Goal: Information Seeking & Learning: Check status

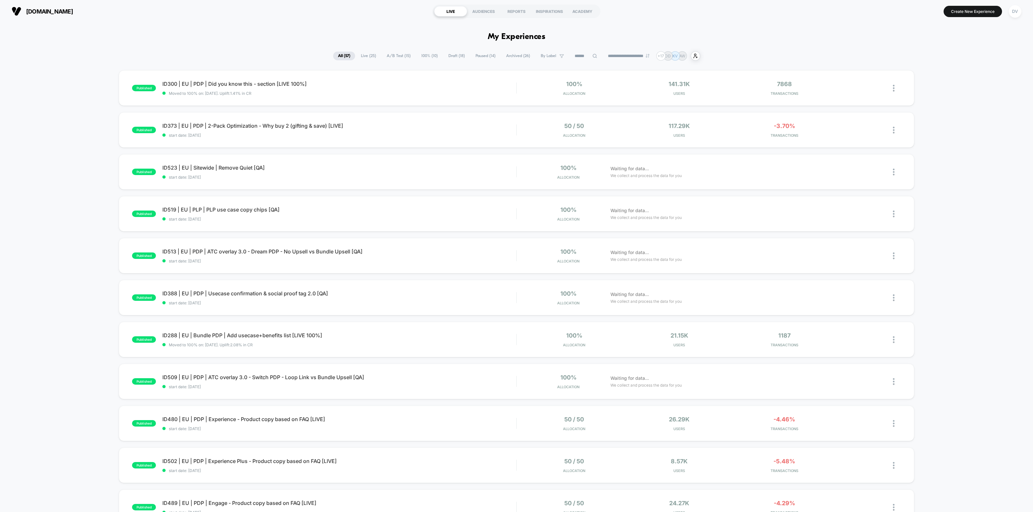
click at [592, 56] on icon at bounding box center [594, 56] width 5 height 5
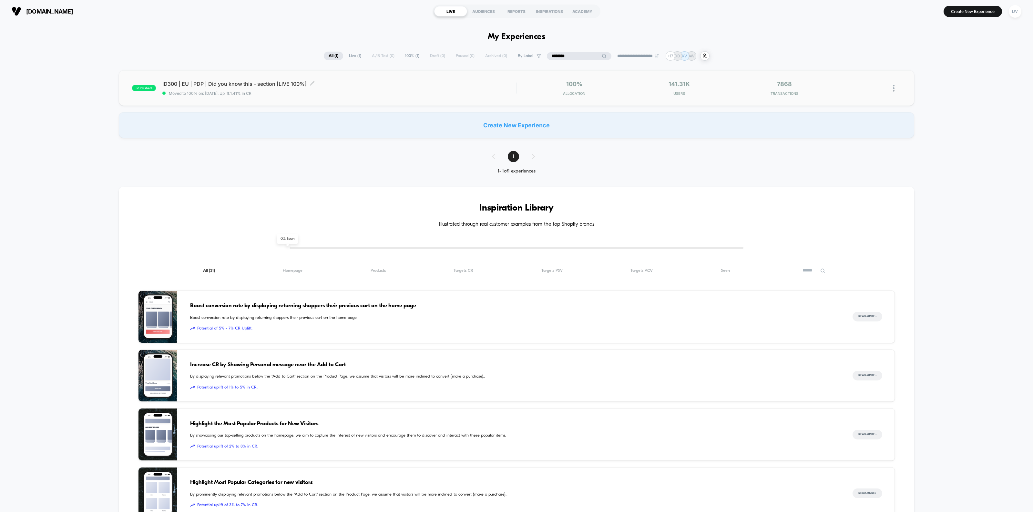
type input "*******"
click at [238, 81] on span "ID300 | EU | PDP | Did you know this - section [LIVE 100%] Click to edit experi…" at bounding box center [339, 84] width 354 height 6
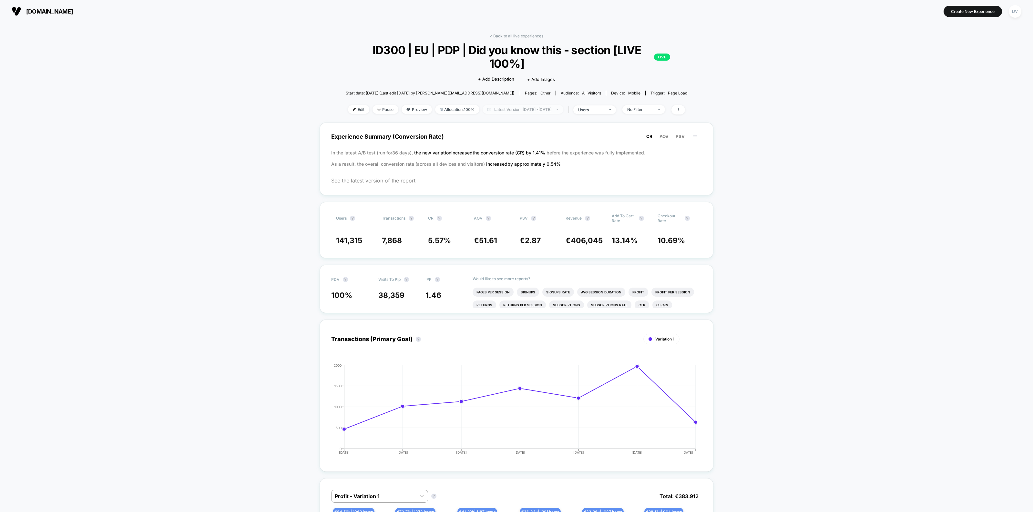
click at [533, 110] on span "Latest Version: [DATE] - [DATE]" at bounding box center [522, 109] width 81 height 9
select select "*"
select select "****"
click at [488, 189] on button "Custom Range" at bounding box center [486, 190] width 34 height 6
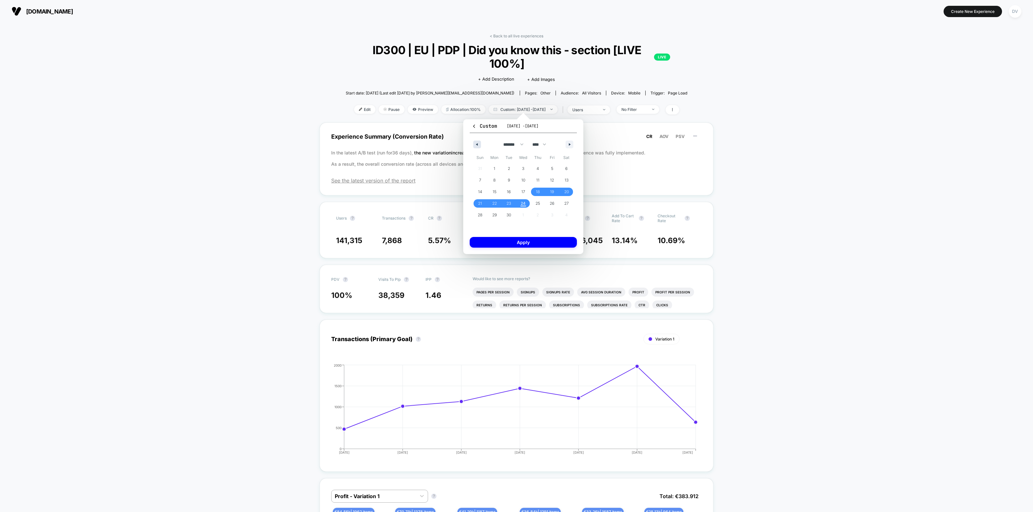
click at [478, 146] on button "button" at bounding box center [477, 145] width 8 height 8
click at [560, 189] on span "16" at bounding box center [566, 192] width 15 height 8
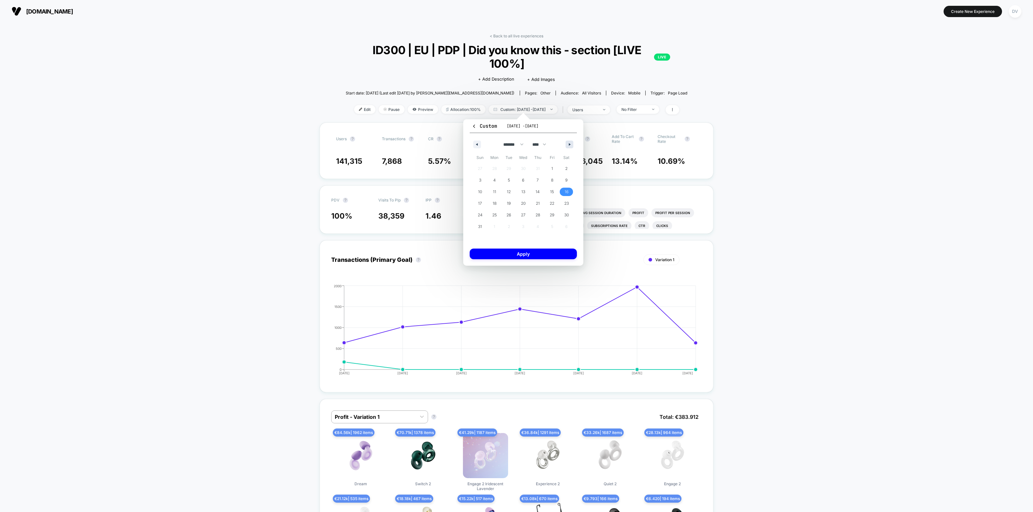
click at [569, 143] on icon "button" at bounding box center [570, 144] width 3 height 3
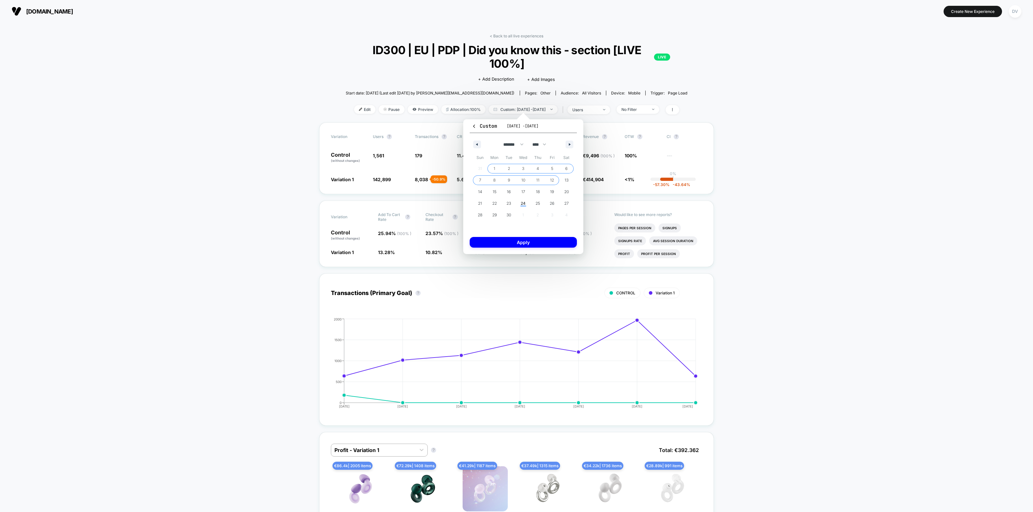
click at [550, 178] on span "12" at bounding box center [552, 181] width 4 height 12
select select "*"
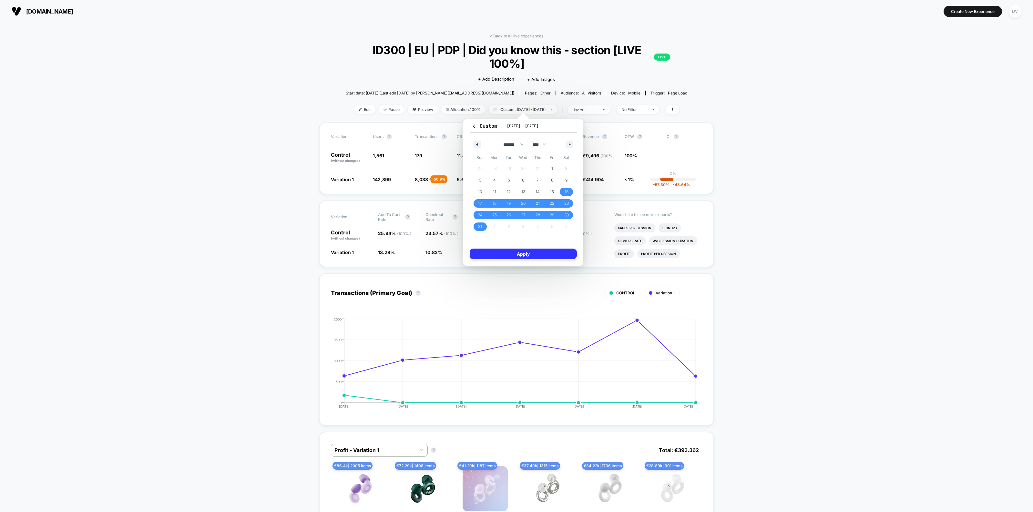
click at [541, 257] on button "Apply" at bounding box center [522, 254] width 107 height 11
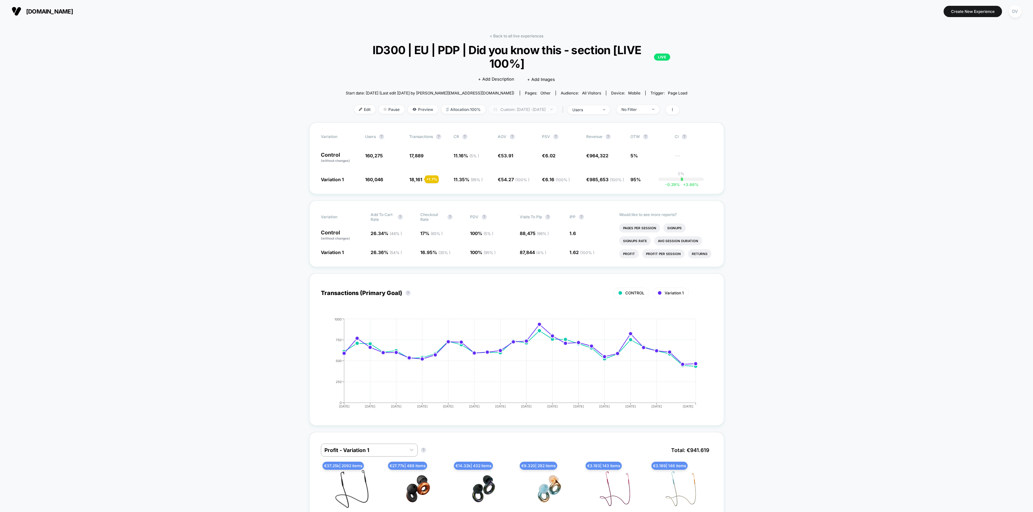
click at [530, 107] on span "Custom: [DATE] - [DATE]" at bounding box center [523, 109] width 69 height 9
click at [511, 229] on button "Apply" at bounding box center [523, 232] width 109 height 11
click at [539, 105] on span "Custom: [DATE] - [DATE]" at bounding box center [523, 109] width 69 height 9
select select "*"
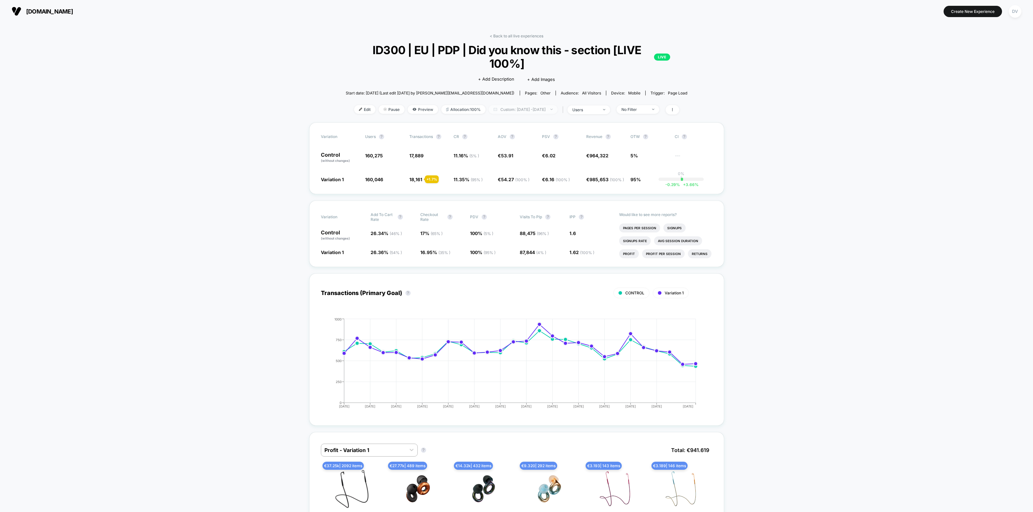
select select "****"
click at [493, 188] on button "Custom Range" at bounding box center [490, 190] width 42 height 6
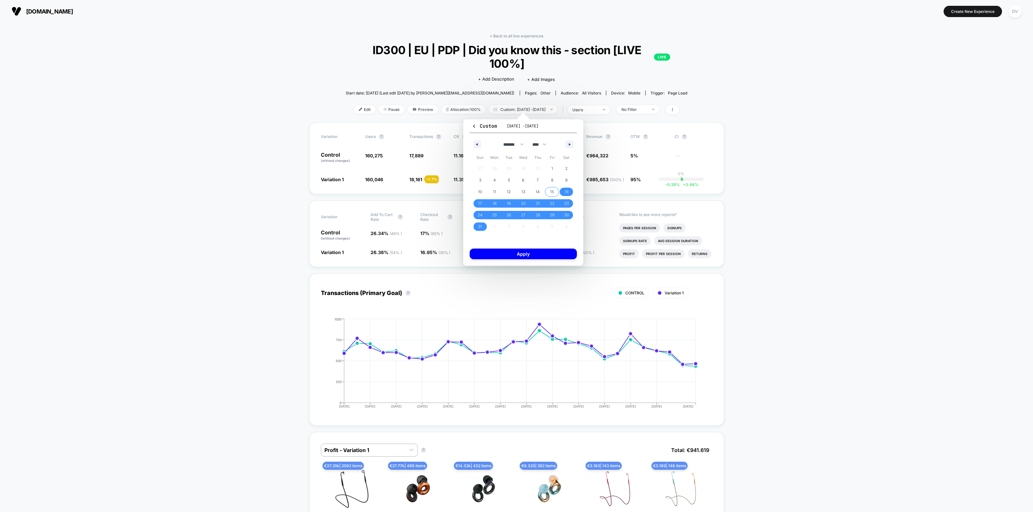
click at [552, 195] on span "15" at bounding box center [552, 192] width 4 height 12
click at [572, 145] on button "button" at bounding box center [569, 145] width 8 height 8
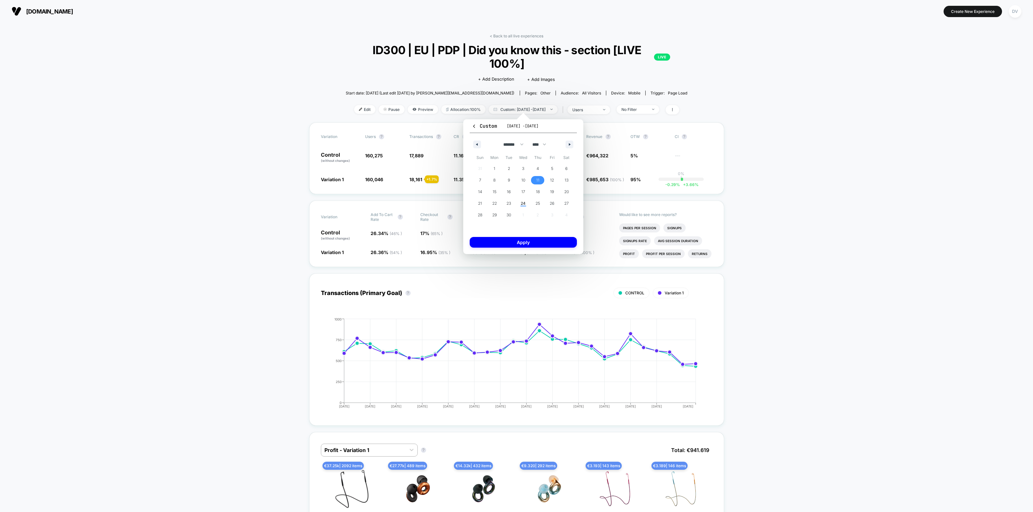
click at [533, 177] on span "11" at bounding box center [537, 180] width 15 height 8
select select "*"
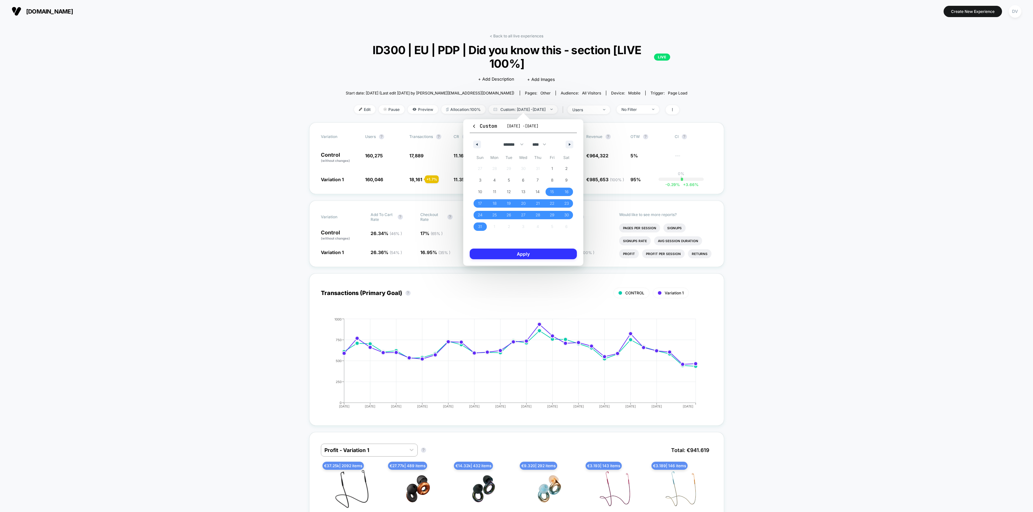
click at [537, 255] on button "Apply" at bounding box center [522, 254] width 107 height 11
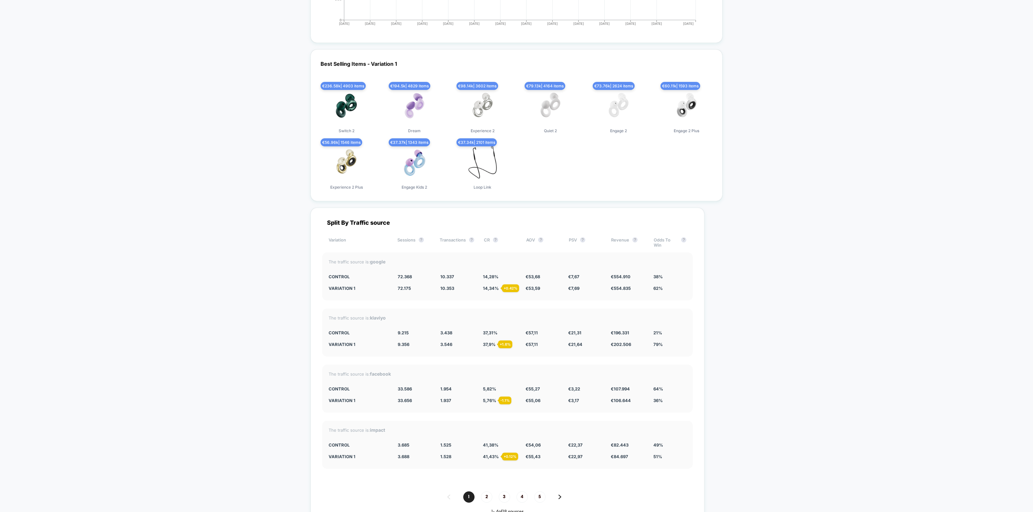
scroll to position [1976, 0]
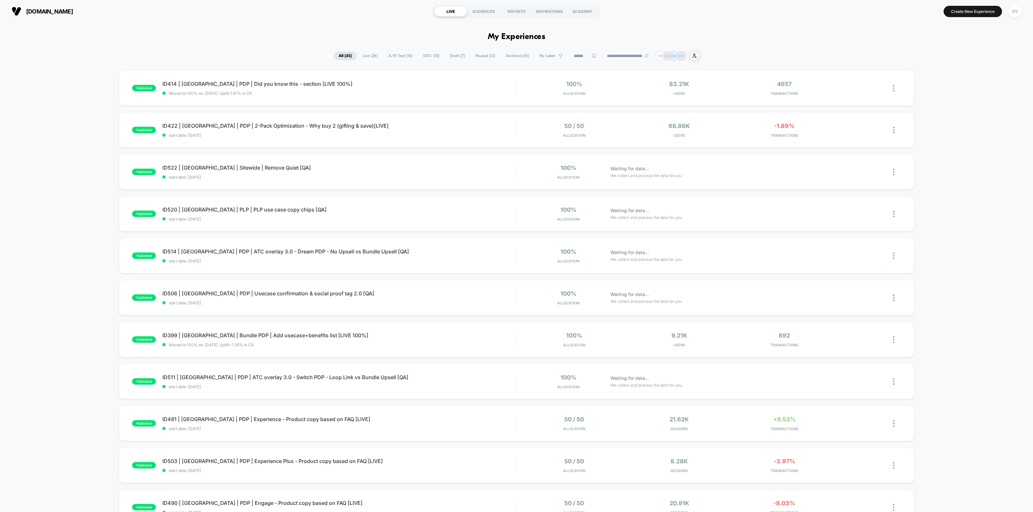
click at [591, 57] on icon at bounding box center [593, 56] width 4 height 4
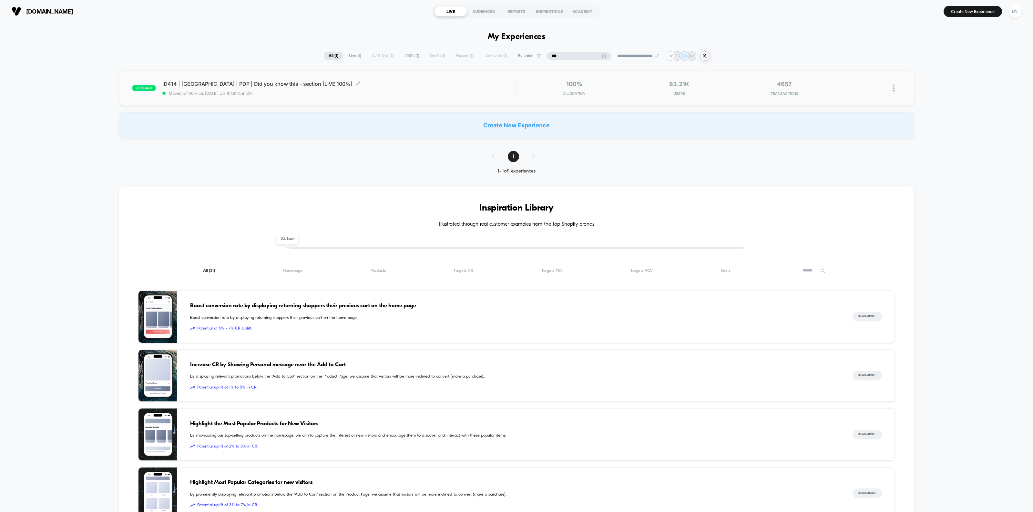
type input "***"
click at [241, 86] on span "ID414 | [GEOGRAPHIC_DATA] | PDP | Did you know this - section [LIVE 100%] Click…" at bounding box center [339, 84] width 354 height 6
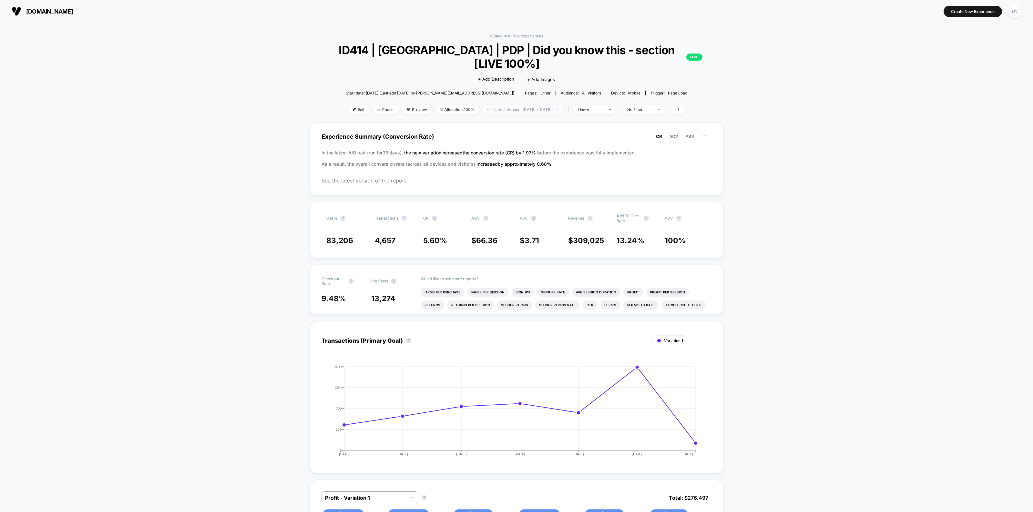
click at [520, 106] on span "Latest Version: [DATE] - [DATE]" at bounding box center [522, 109] width 81 height 9
select select "*"
select select "****"
click at [493, 187] on button "Custom Range" at bounding box center [486, 190] width 34 height 6
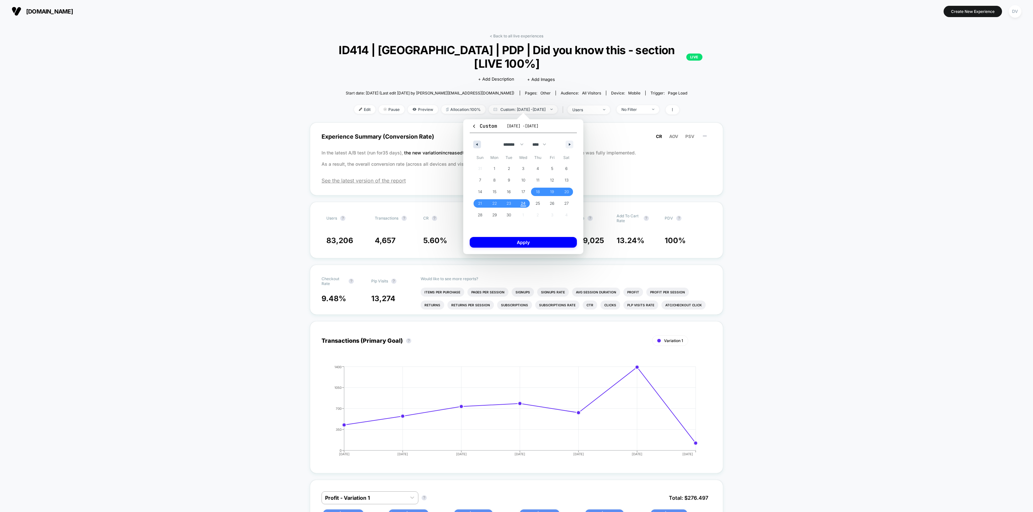
click at [475, 145] on icon "button" at bounding box center [475, 144] width 3 height 3
click at [569, 192] on span "16" at bounding box center [566, 192] width 15 height 8
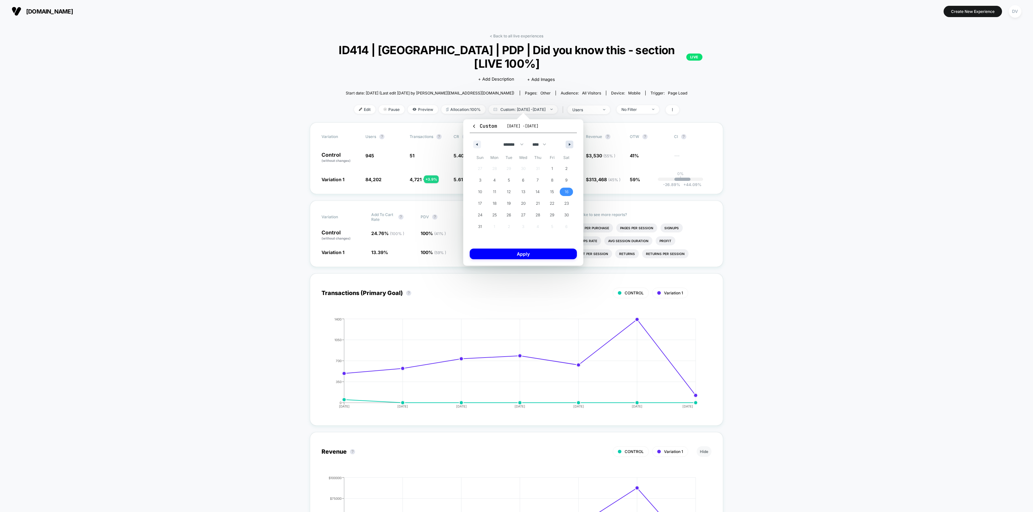
click at [570, 142] on button "button" at bounding box center [569, 145] width 8 height 8
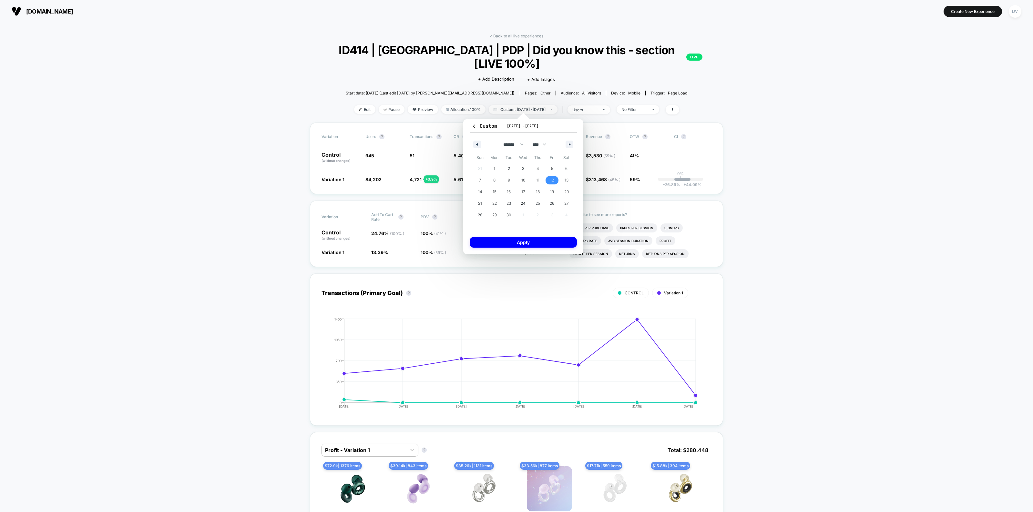
click at [550, 178] on span "12" at bounding box center [552, 181] width 4 height 12
select select "*"
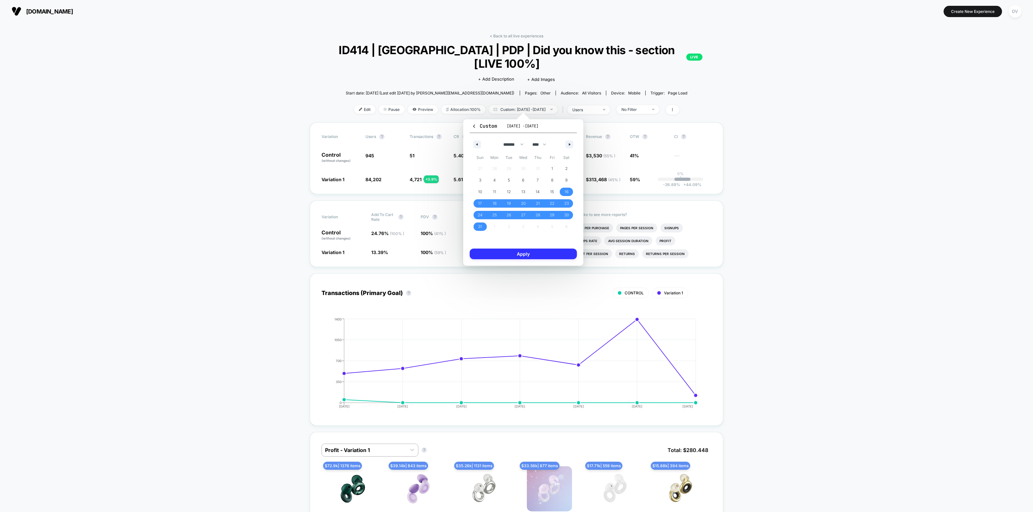
click at [547, 253] on button "Apply" at bounding box center [522, 254] width 107 height 11
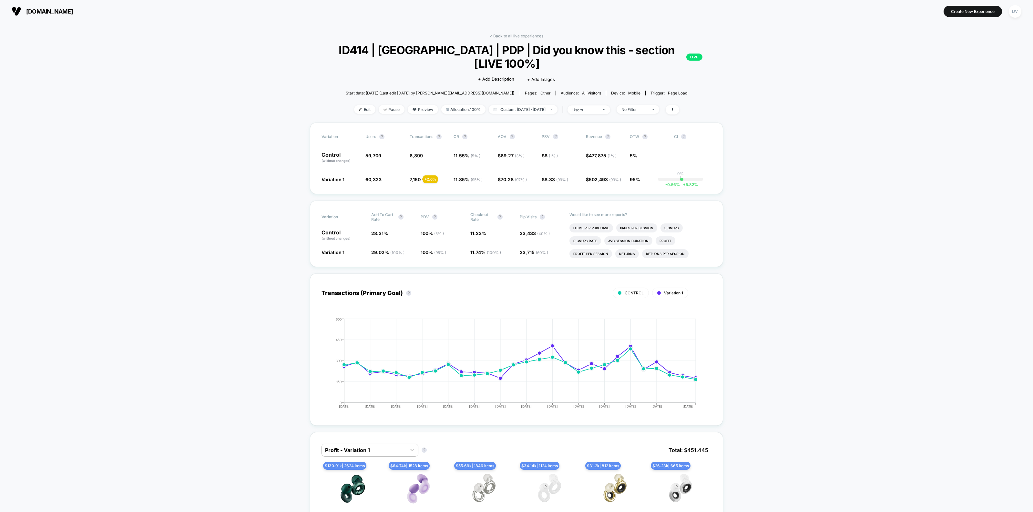
click at [521, 115] on div "< Back to all live experiences ID414 | [GEOGRAPHIC_DATA] | PDP | Did you know t…" at bounding box center [516, 78] width 413 height 89
click at [529, 106] on span "Custom: [DATE] - [DATE]" at bounding box center [523, 109] width 69 height 9
select select "*"
select select "****"
drag, startPoint x: 509, startPoint y: 228, endPoint x: 500, endPoint y: 191, distance: 37.7
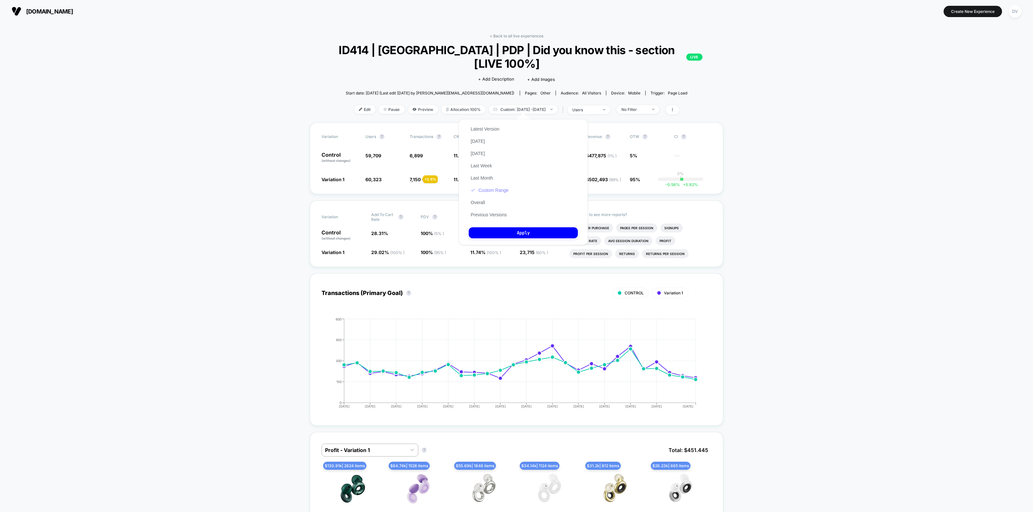
click at [503, 198] on div "Latest Version [DATE] [DATE] Last Week Last Month Custom Range Overall Previous…" at bounding box center [523, 182] width 129 height 126
click at [500, 188] on button "Custom Range" at bounding box center [490, 190] width 42 height 6
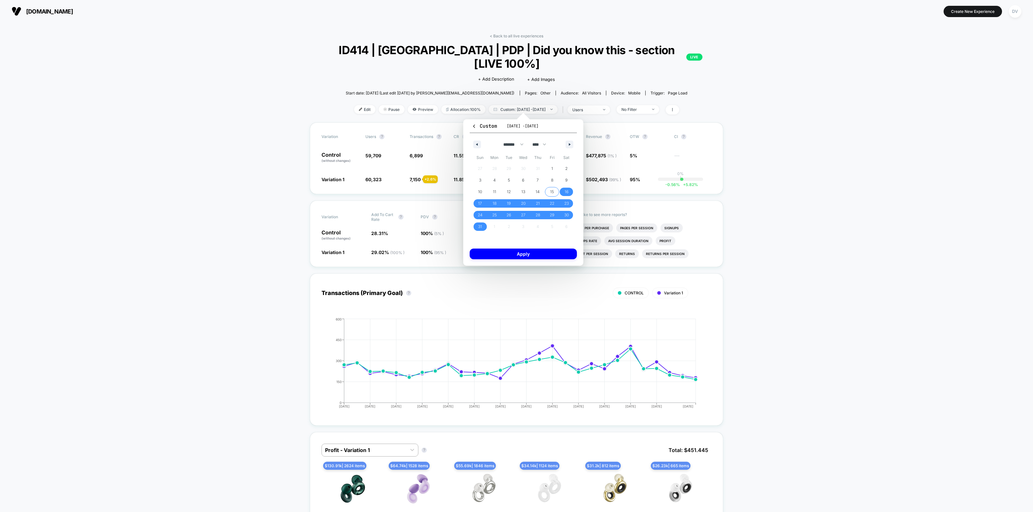
click at [554, 191] on span "15" at bounding box center [552, 192] width 15 height 8
click at [569, 143] on icon "button" at bounding box center [570, 144] width 3 height 3
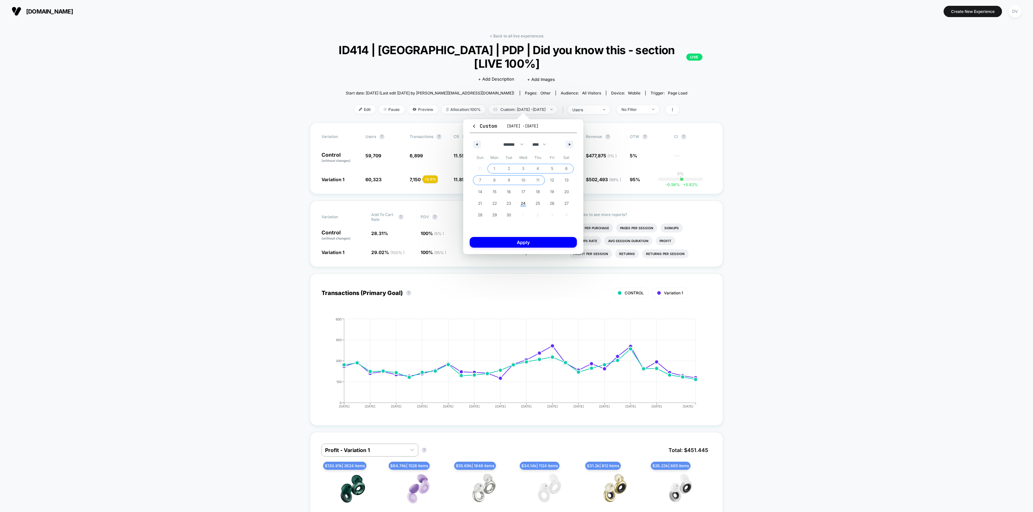
click at [539, 177] on span "11" at bounding box center [537, 181] width 3 height 12
select select "*"
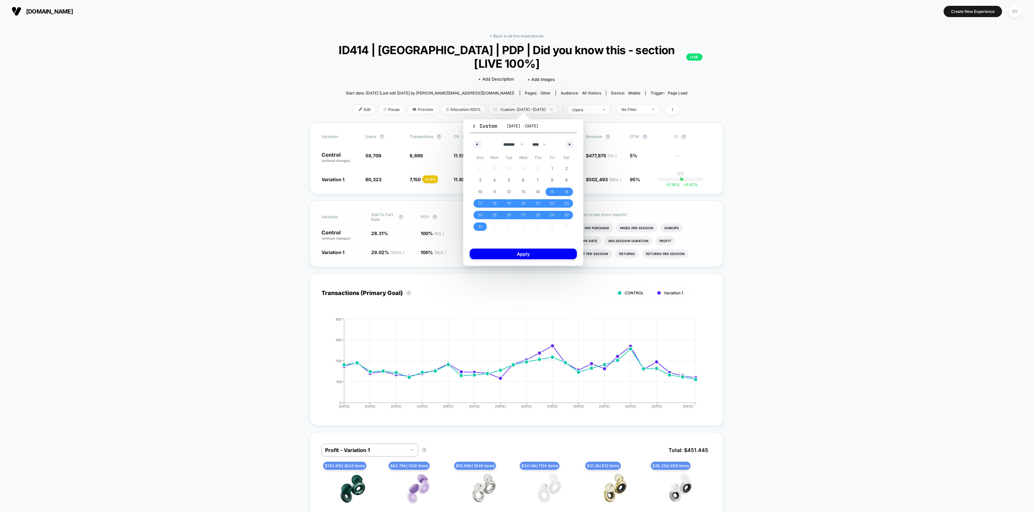
click at [547, 252] on button "Apply" at bounding box center [522, 254] width 107 height 11
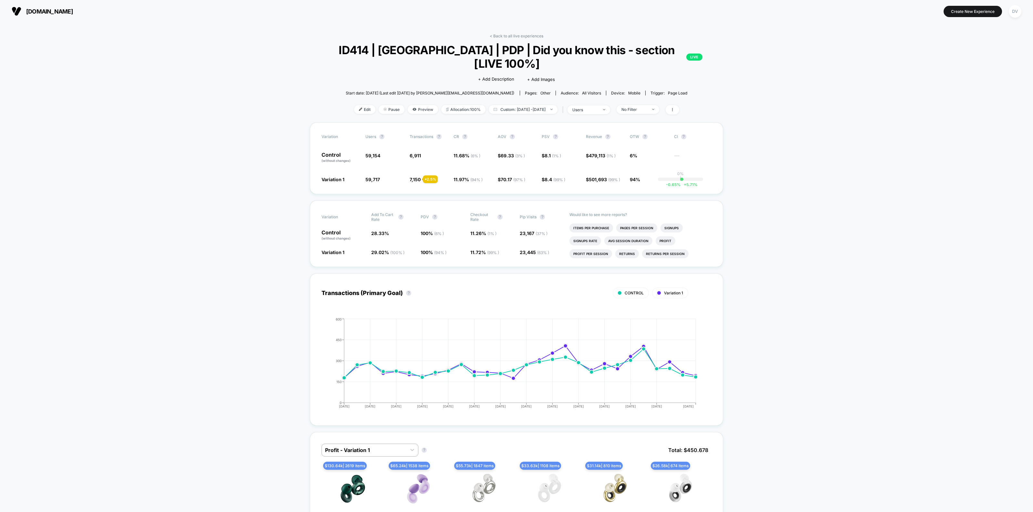
click at [514, 104] on div "< Back to all live experiences ID414 | [GEOGRAPHIC_DATA] | PDP | Did you know t…" at bounding box center [516, 78] width 413 height 89
click at [517, 106] on span "Custom: [DATE] - [DATE]" at bounding box center [523, 109] width 69 height 9
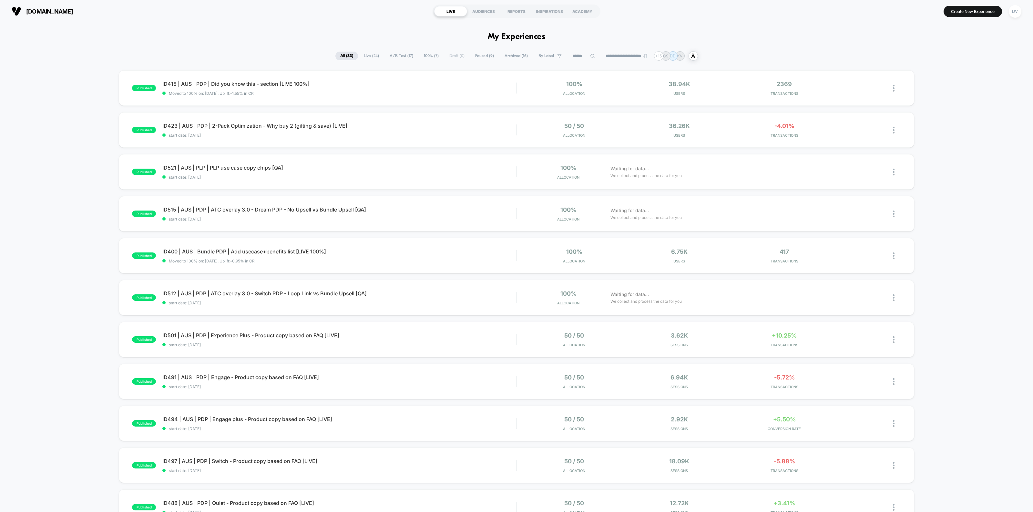
click at [584, 57] on input at bounding box center [583, 56] width 32 height 8
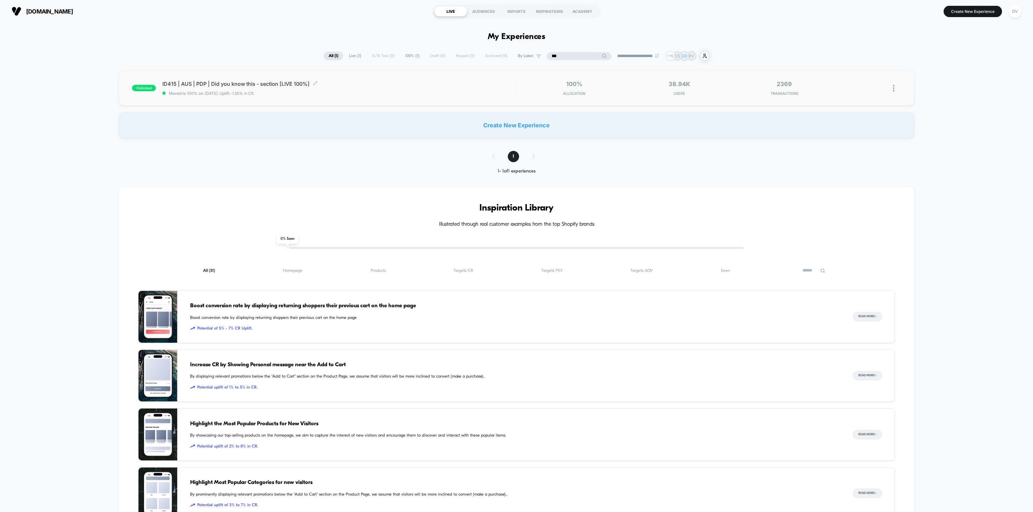
type input "***"
click at [260, 87] on div "ID415 | AUS | PDP | Did you know this - section [LIVE 100%] Click to edit exper…" at bounding box center [339, 88] width 354 height 15
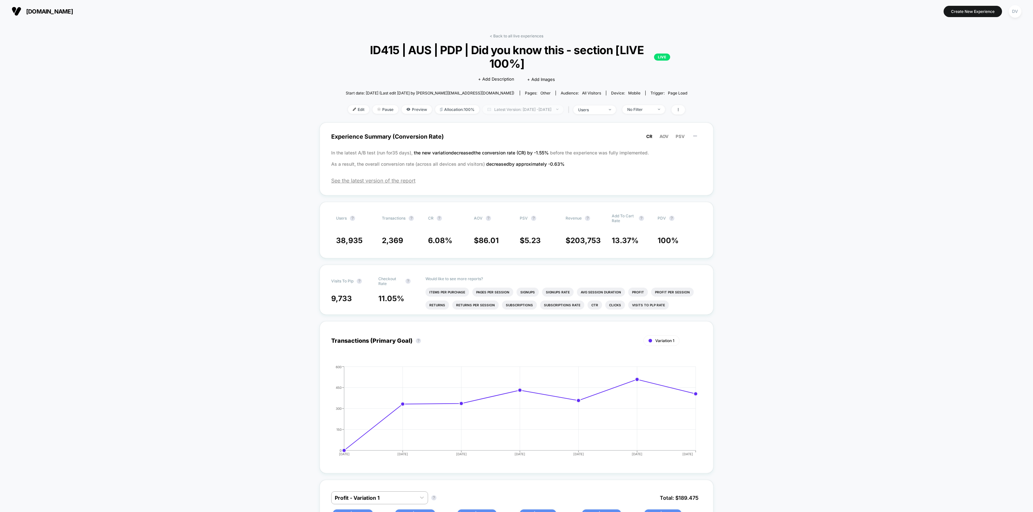
click at [548, 108] on span "Latest Version: [DATE] - [DATE]" at bounding box center [522, 109] width 81 height 9
select select "*"
select select "****"
click at [483, 188] on button "Custom Range" at bounding box center [486, 190] width 34 height 6
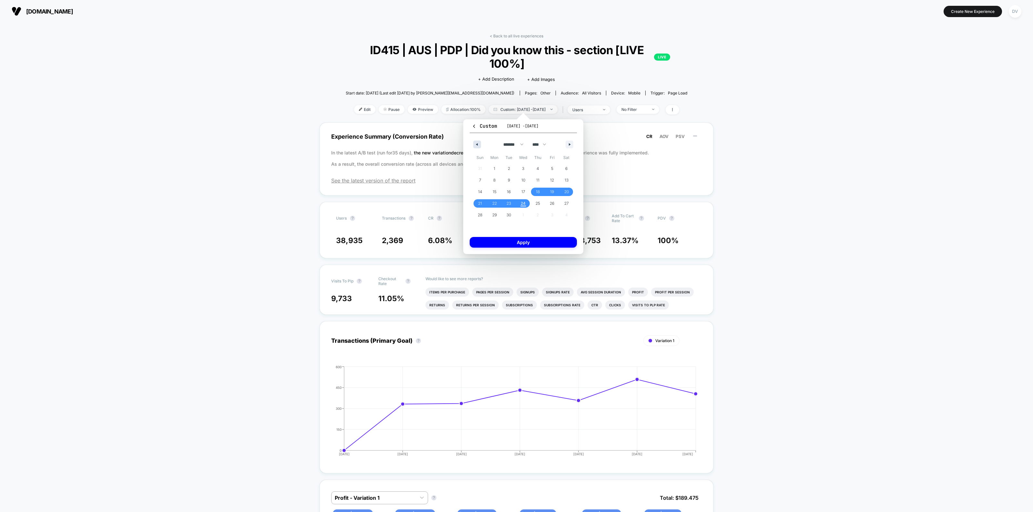
click at [475, 145] on icon "button" at bounding box center [475, 144] width 3 height 3
click at [548, 189] on span "15" at bounding box center [552, 192] width 15 height 8
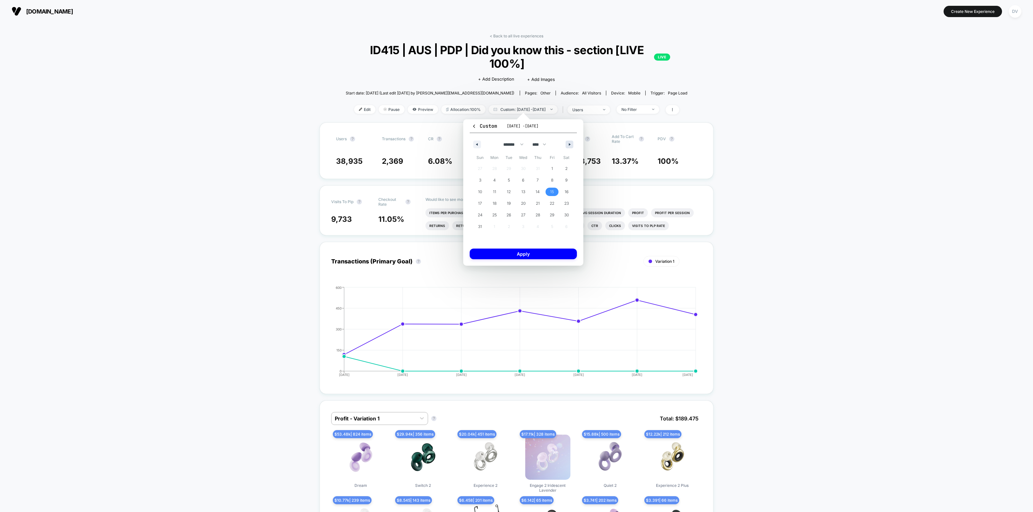
click at [571, 146] on button "button" at bounding box center [569, 145] width 8 height 8
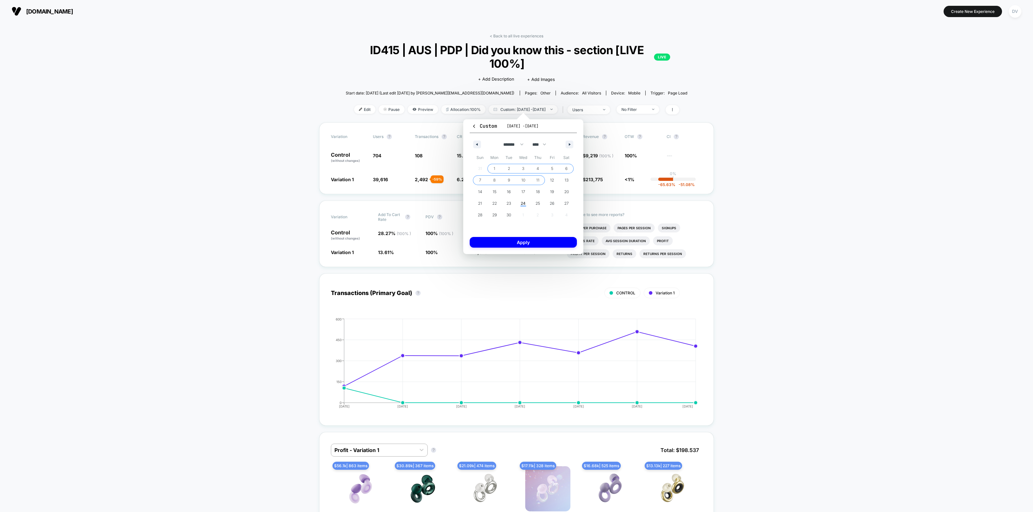
click at [542, 177] on span "11" at bounding box center [537, 180] width 15 height 8
select select "*"
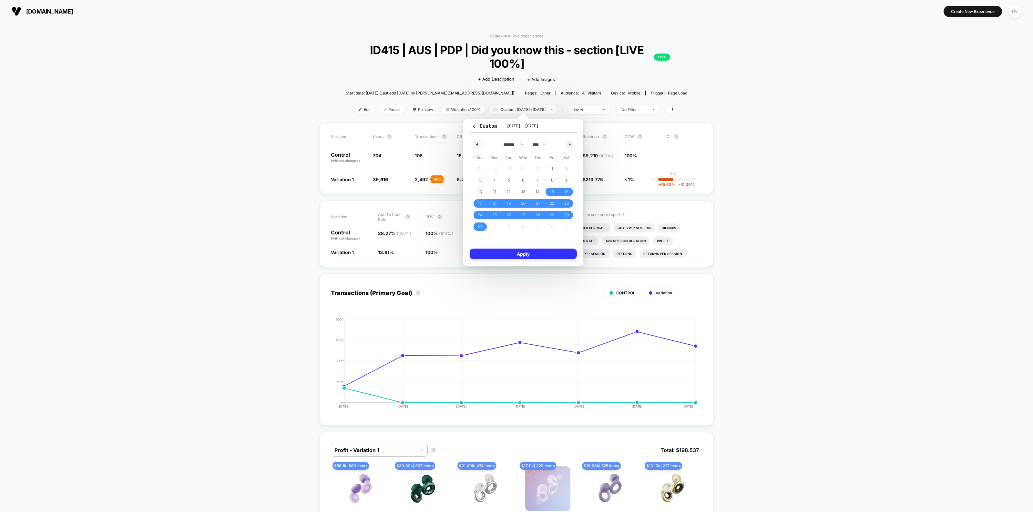
click at [528, 252] on button "Apply" at bounding box center [522, 254] width 107 height 11
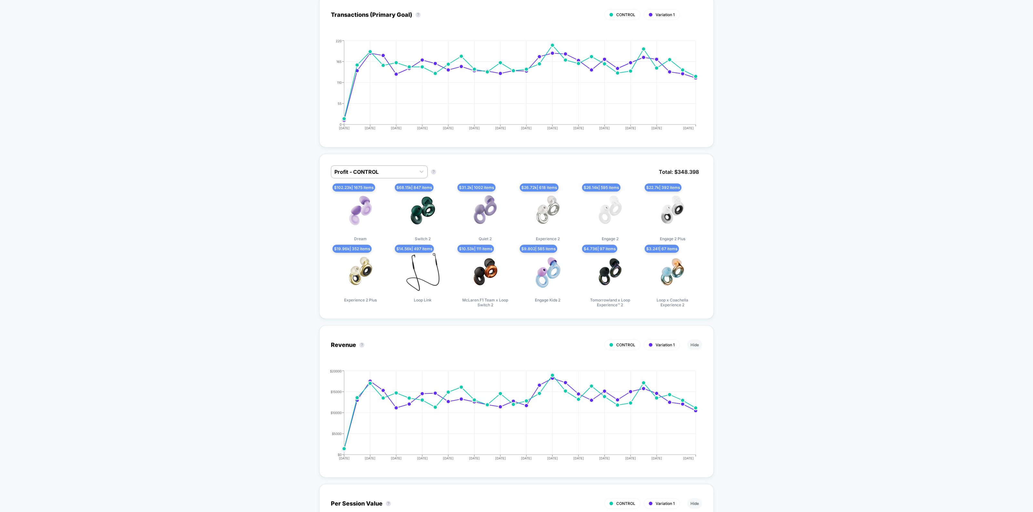
scroll to position [282, 0]
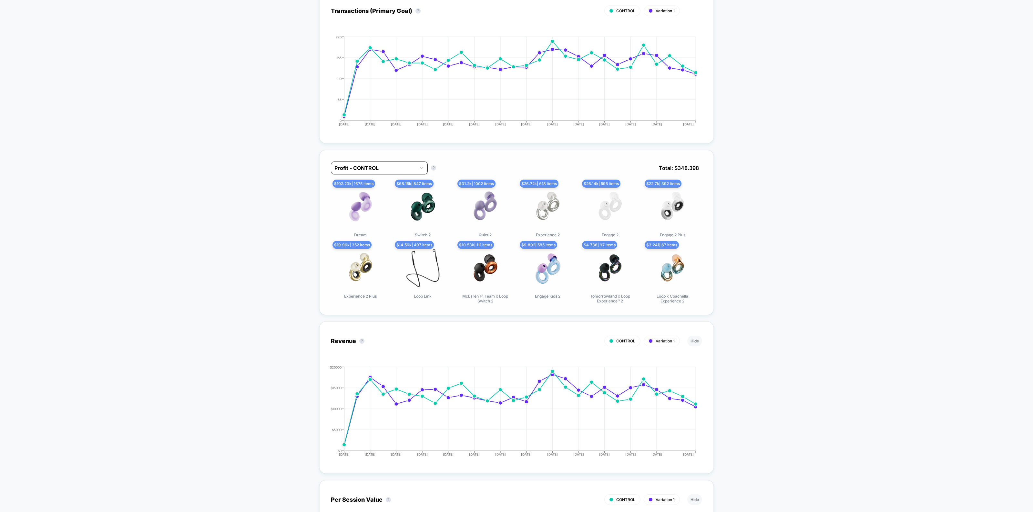
click at [393, 164] on div at bounding box center [373, 168] width 78 height 8
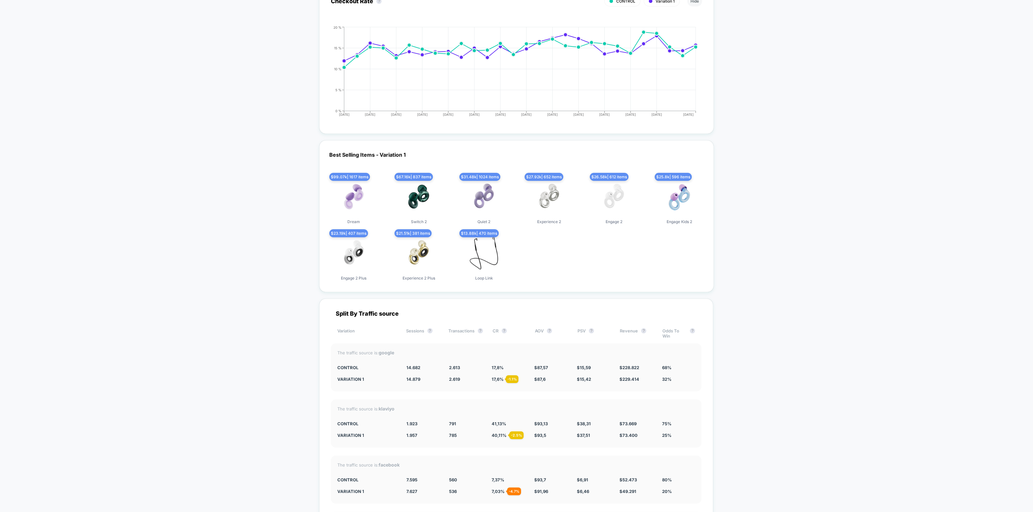
scroll to position [1734, 0]
click at [353, 156] on div "Best Selling Items - Variation 1 $ 99.07k | 1617 items Dream $ 67.16k | 837 ite…" at bounding box center [516, 216] width 394 height 152
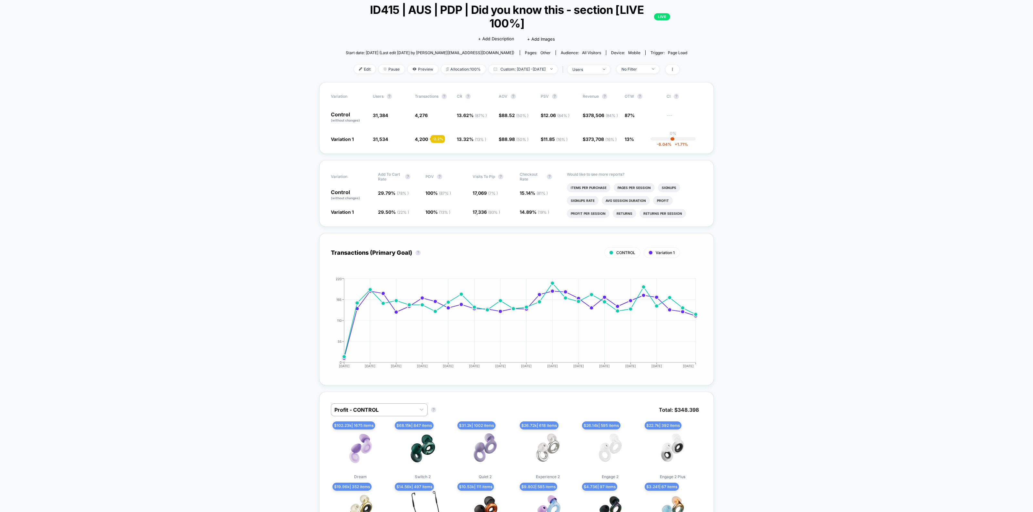
scroll to position [0, 0]
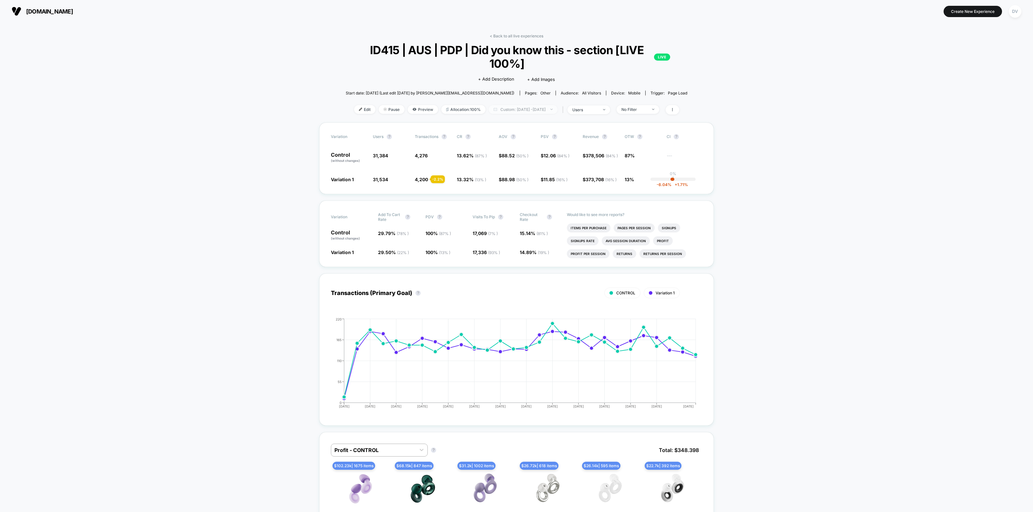
click at [531, 106] on span "Custom: [DATE] - [DATE]" at bounding box center [523, 109] width 69 height 9
click at [488, 127] on button "Latest Version" at bounding box center [485, 129] width 33 height 6
click at [492, 212] on button "Previous Versions" at bounding box center [489, 215] width 40 height 6
click at [476, 154] on button "Version 2 (36 Days)" at bounding box center [490, 155] width 42 height 6
click at [496, 190] on button "Apply" at bounding box center [523, 188] width 109 height 11
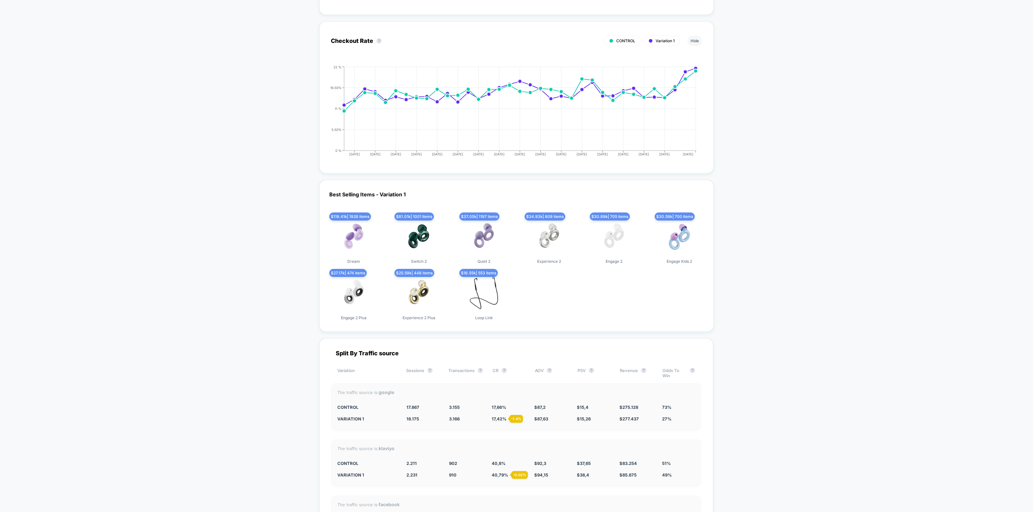
scroll to position [1654, 0]
